Goal: Check status: Check status

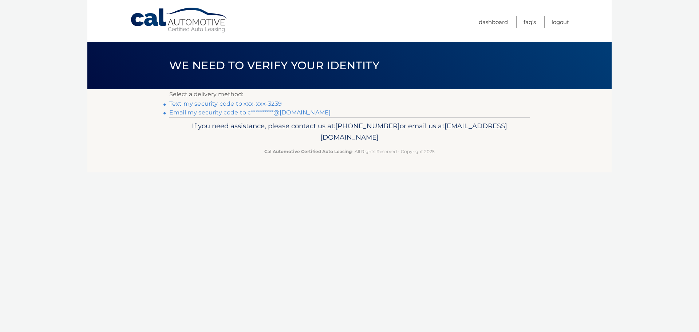
click at [291, 113] on link "**********" at bounding box center [249, 112] width 161 height 7
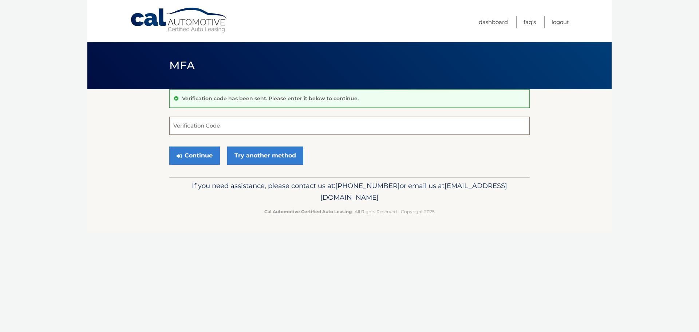
click at [243, 126] on input "Verification Code" at bounding box center [349, 126] width 361 height 18
type input "509689"
click at [197, 156] on button "Continue" at bounding box center [194, 155] width 51 height 18
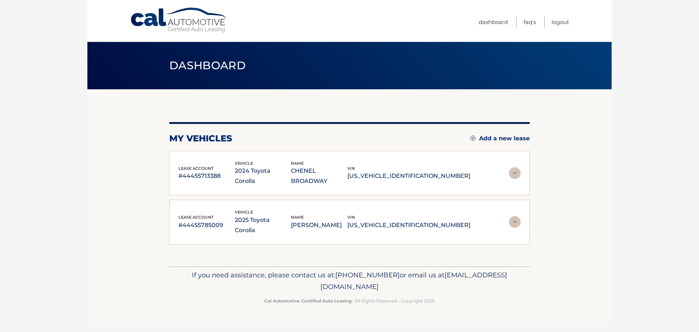
click at [471, 210] on div "lease account #44455785009 vehicle 2025 Toyota Corolla name BRIAN GRANT vin 5YF…" at bounding box center [349, 222] width 342 height 27
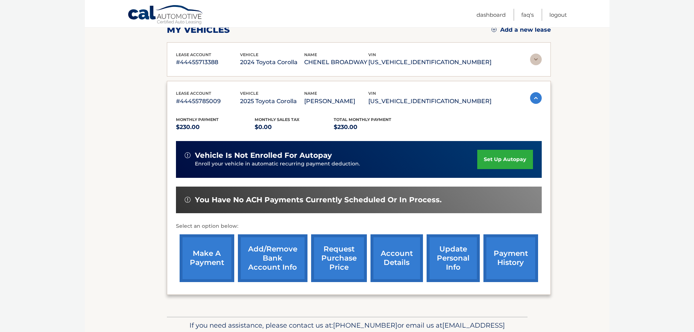
scroll to position [109, 0]
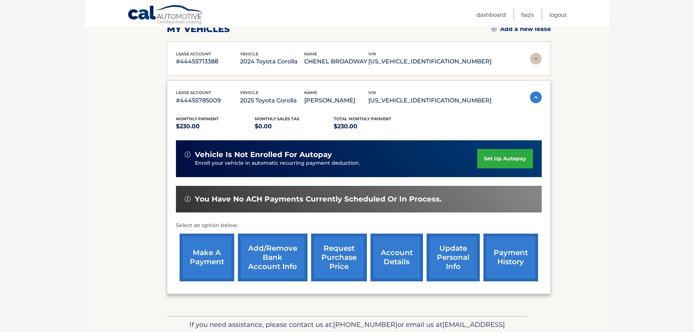
click at [509, 260] on link "payment history" at bounding box center [510, 257] width 55 height 48
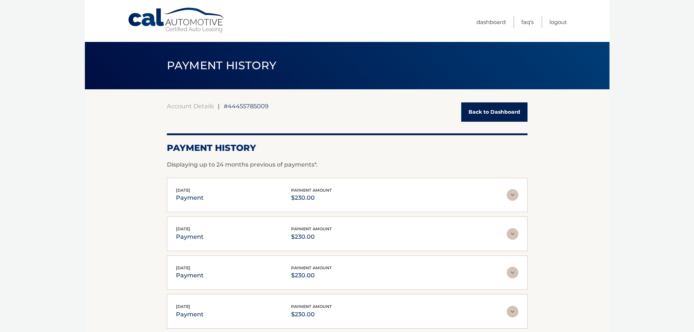
click at [489, 108] on link "Back to Dashboard" at bounding box center [494, 111] width 66 height 19
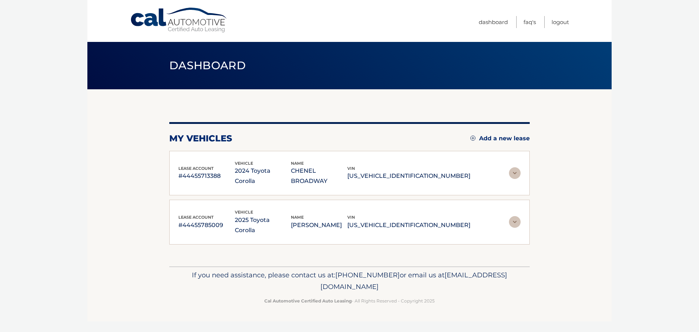
click at [511, 167] on img at bounding box center [515, 173] width 12 height 12
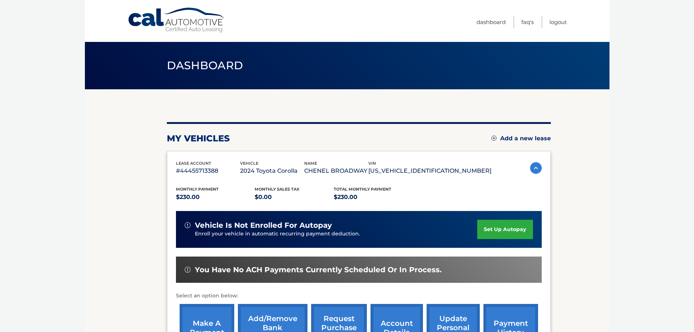
click at [511, 323] on link "payment history" at bounding box center [510, 328] width 55 height 48
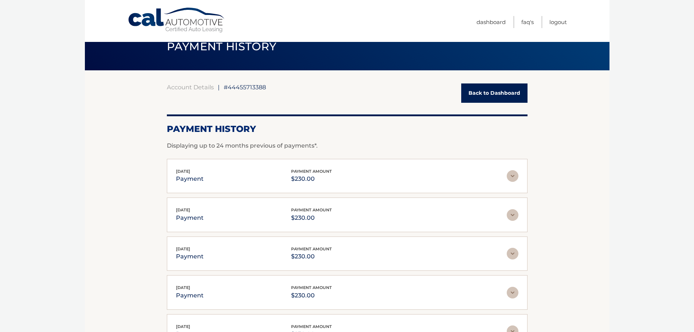
scroll to position [36, 0]
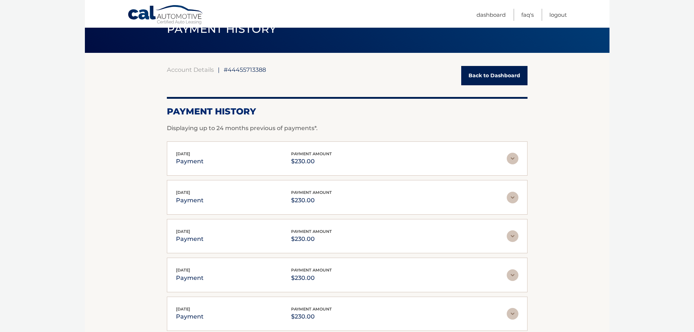
click at [514, 157] on img at bounding box center [513, 159] width 12 height 12
